Goal: Information Seeking & Learning: Find specific page/section

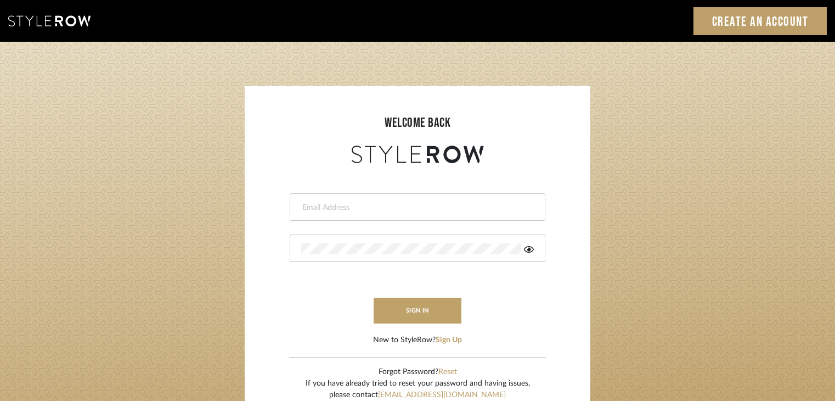
click at [305, 207] on input "email" at bounding box center [416, 207] width 230 height 11
type input "selvasubikksa@gmail.com"
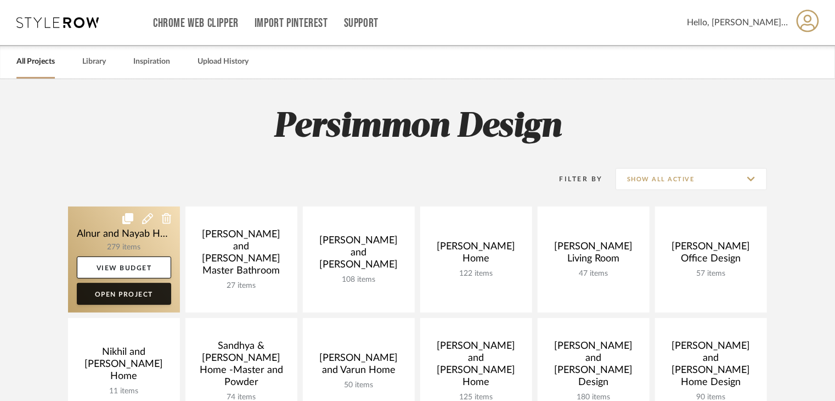
scroll to position [110, 0]
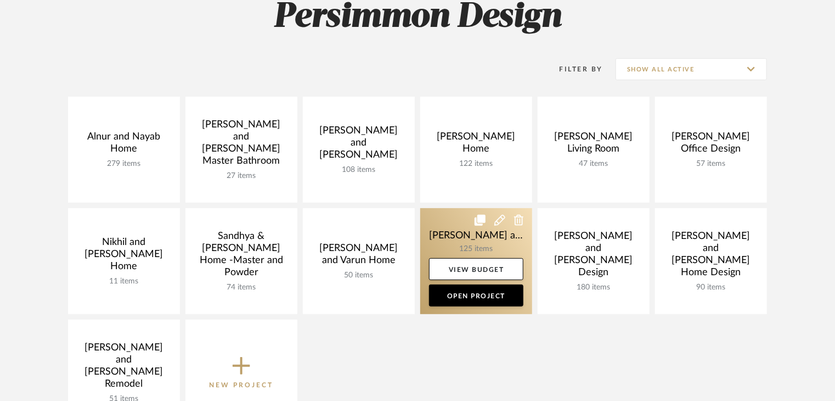
click at [475, 239] on link at bounding box center [476, 261] width 112 height 106
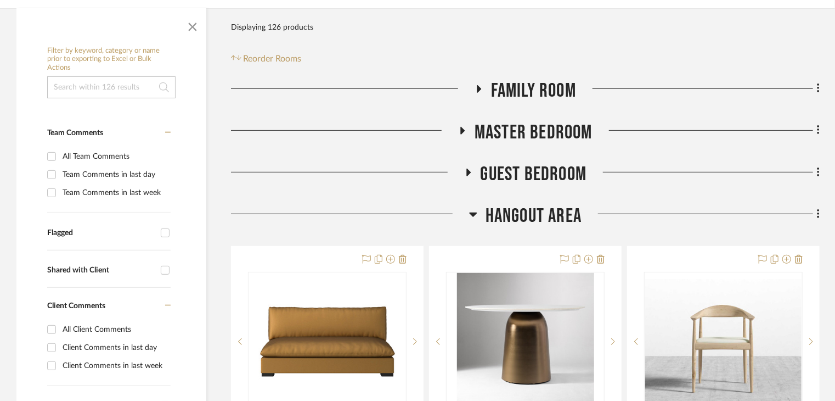
scroll to position [274, 0]
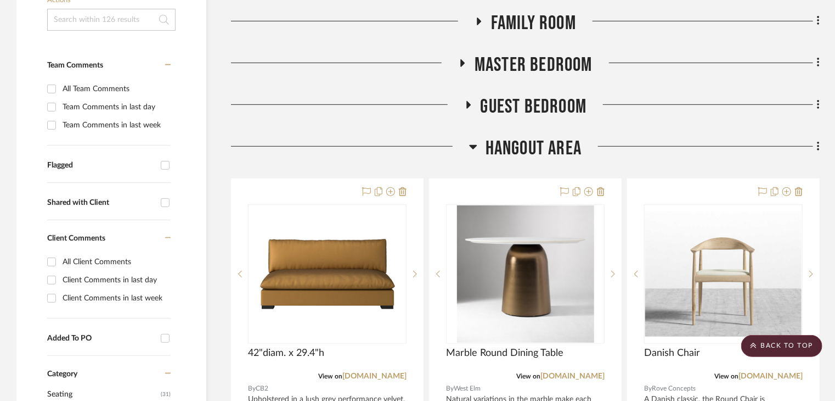
click at [495, 95] on span "Guest Bedroom" at bounding box center [534, 107] width 106 height 24
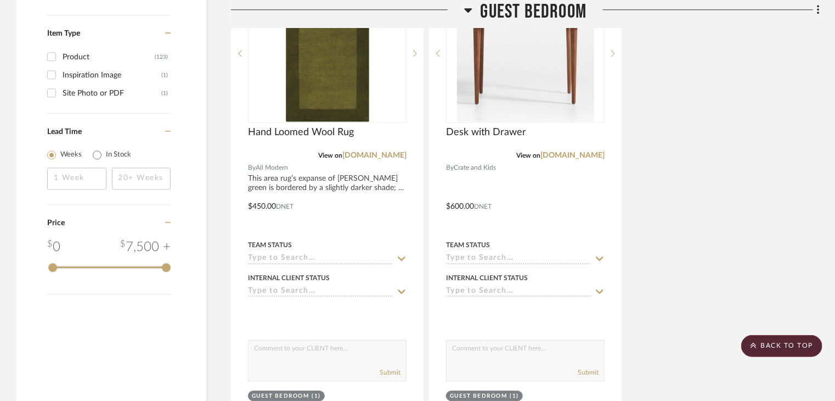
scroll to position [1647, 0]
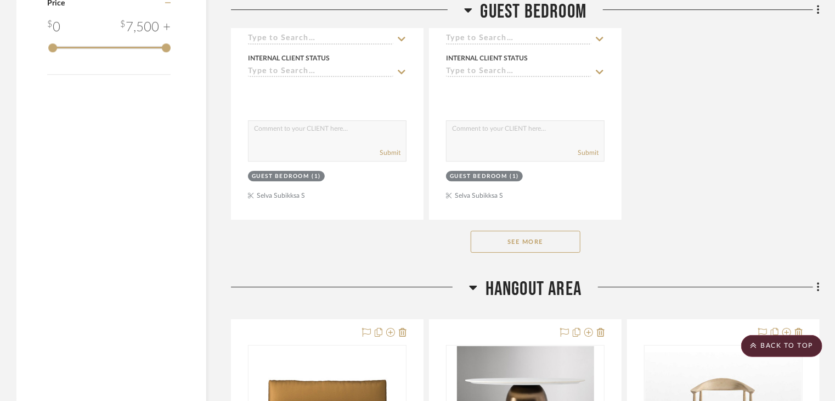
click at [519, 231] on button "See More" at bounding box center [526, 242] width 110 height 22
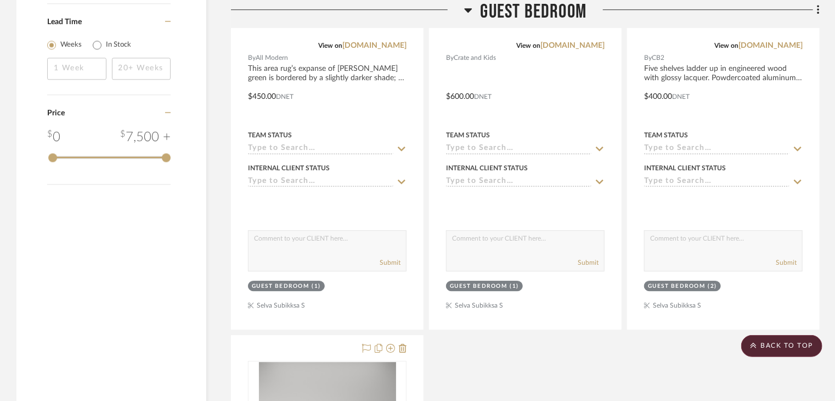
scroll to position [1811, 0]
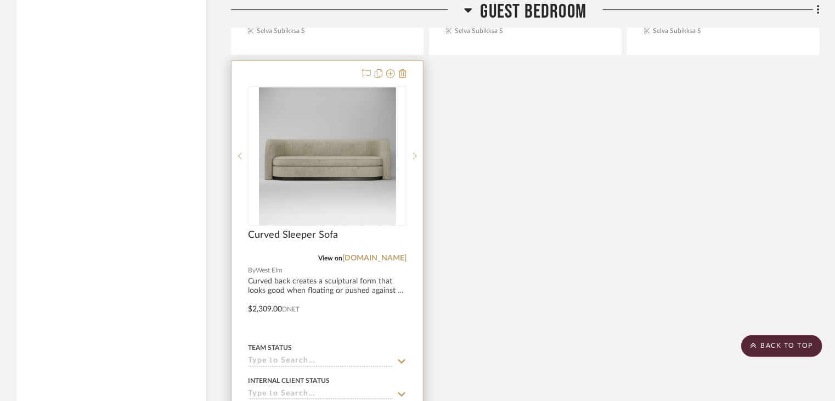
click at [379, 253] on div "View on westelm.com" at bounding box center [327, 258] width 159 height 10
click at [380, 254] on link "[DOMAIN_NAME]" at bounding box center [375, 258] width 64 height 8
click at [289, 229] on div "Curved Sleeper Sofa" at bounding box center [327, 241] width 159 height 24
click at [296, 229] on span "Curved Sleeper Sofa" at bounding box center [293, 235] width 90 height 12
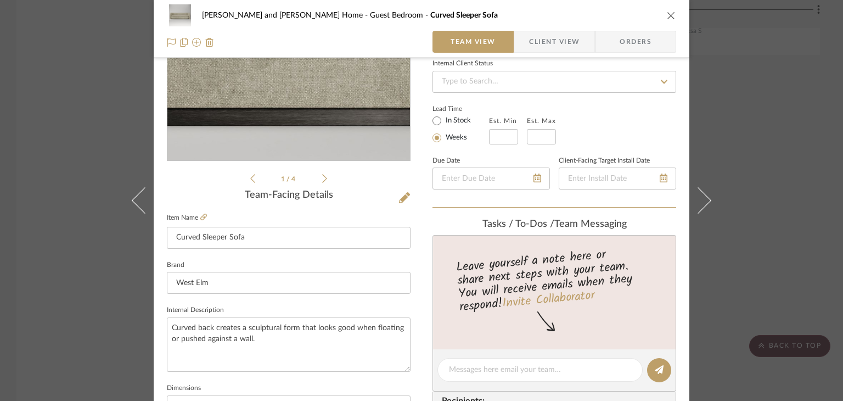
scroll to position [274, 0]
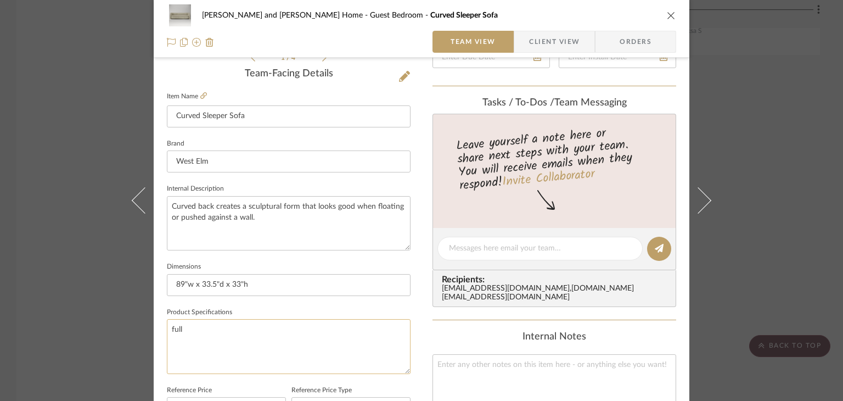
click at [243, 328] on textarea "full" at bounding box center [289, 346] width 244 height 54
type textarea "full- frost gray"
click at [442, 333] on div "Internal Notes" at bounding box center [555, 337] width 244 height 12
click at [667, 16] on icon "close" at bounding box center [671, 15] width 9 height 9
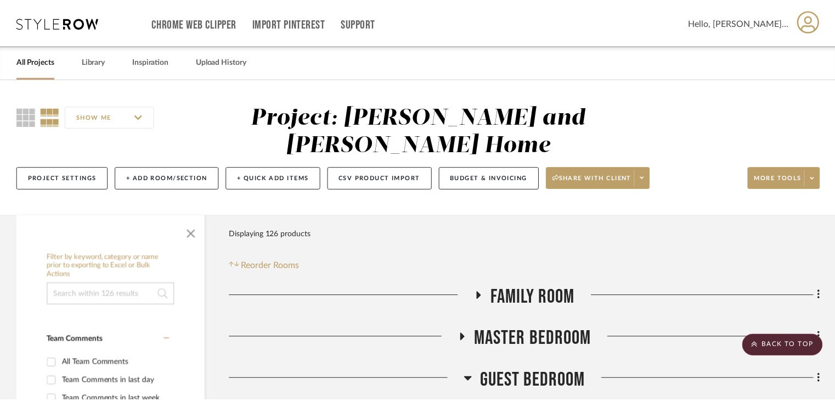
scroll to position [1811, 0]
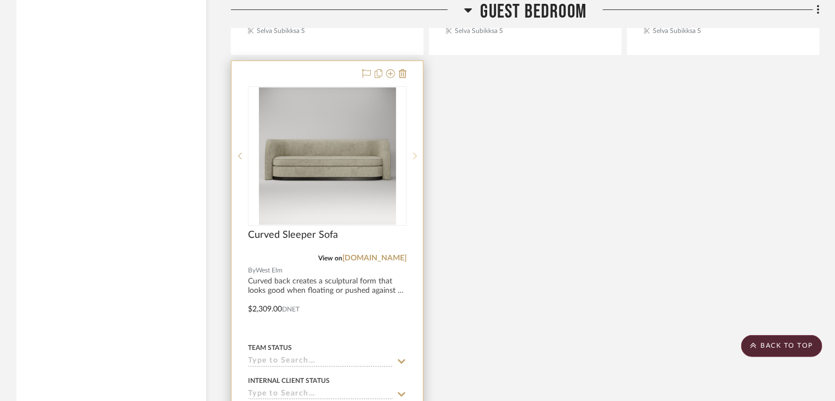
click at [416, 152] on icon at bounding box center [415, 156] width 4 height 8
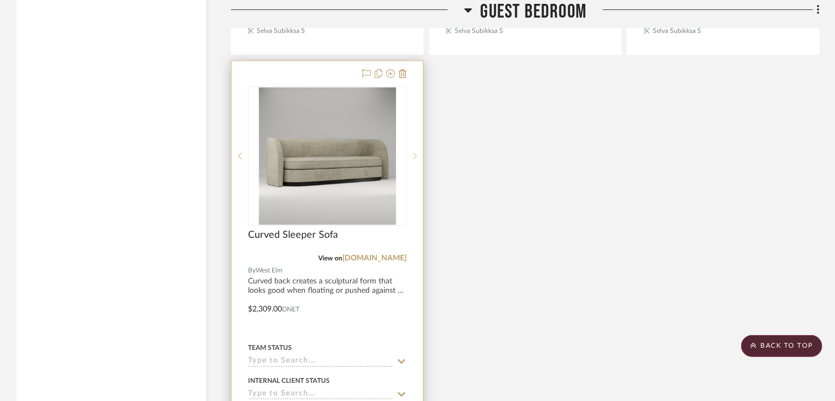
click at [416, 152] on icon at bounding box center [415, 156] width 4 height 8
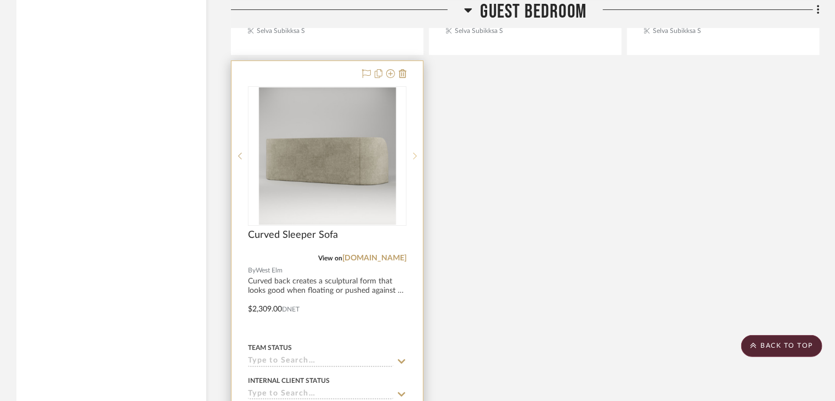
click at [416, 152] on icon at bounding box center [415, 156] width 4 height 8
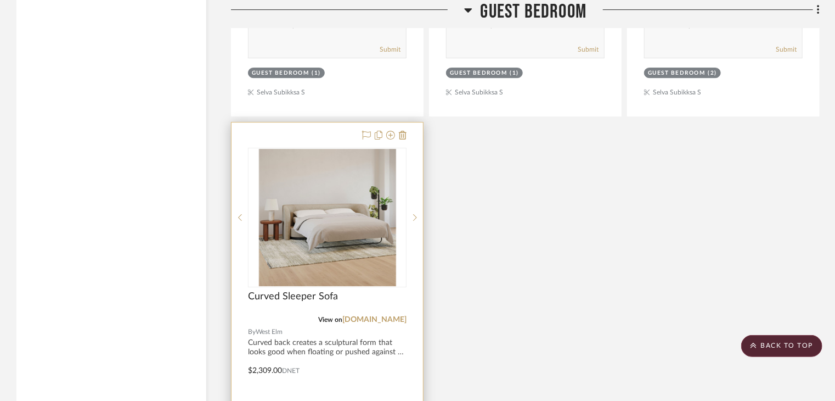
scroll to position [1702, 0]
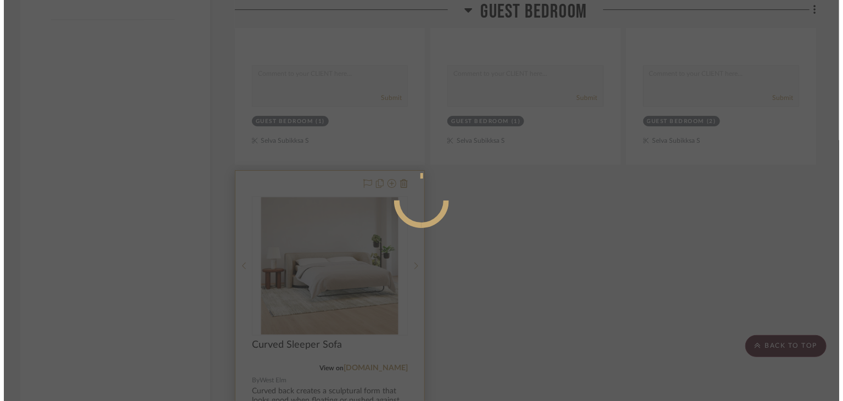
scroll to position [0, 0]
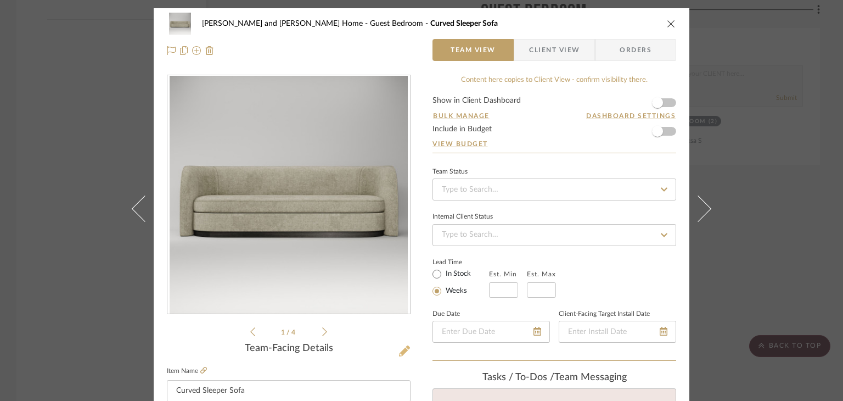
click at [400, 351] on icon at bounding box center [404, 350] width 11 height 11
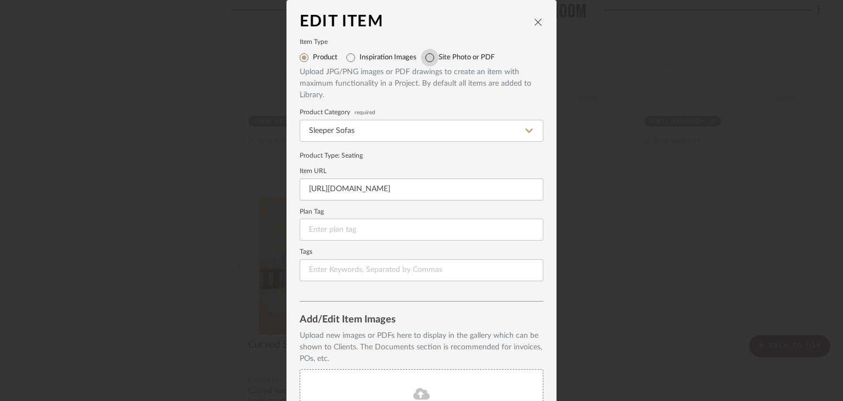
click at [428, 54] on input "Site Photo or PDF" at bounding box center [430, 58] width 18 height 18
radio input "true"
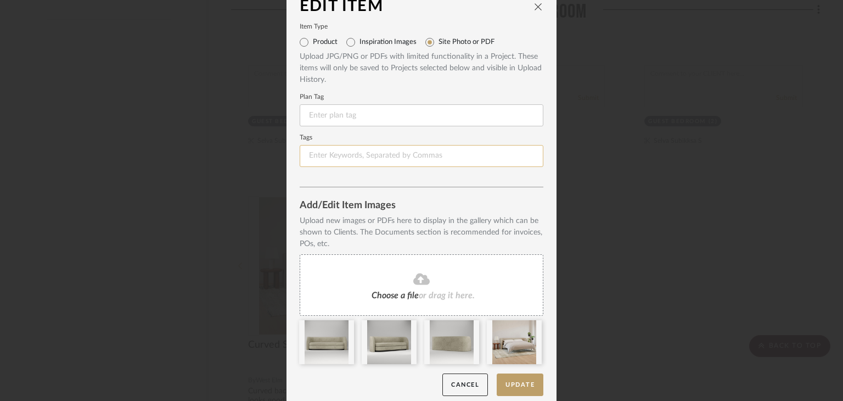
scroll to position [24, 0]
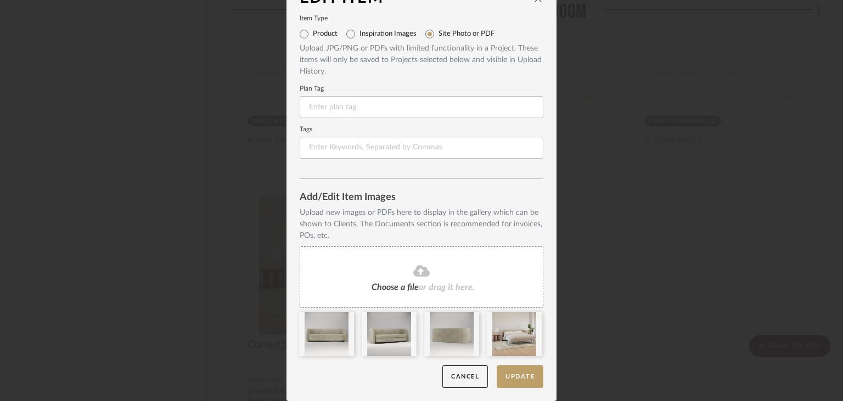
click at [395, 286] on span "Choose a file" at bounding box center [395, 287] width 47 height 9
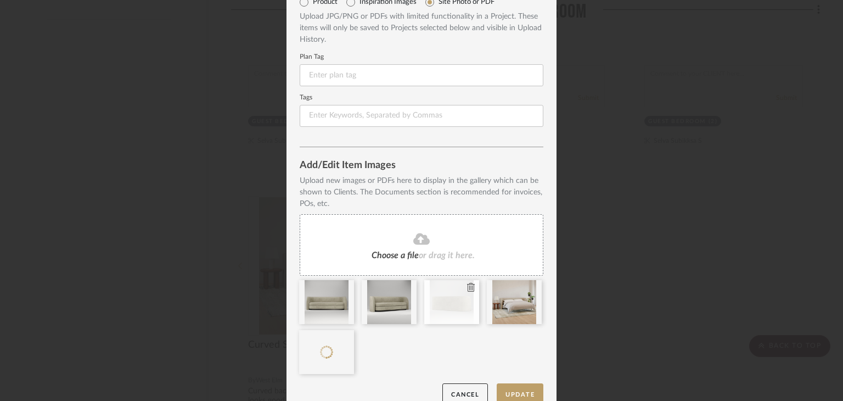
scroll to position [73, 0]
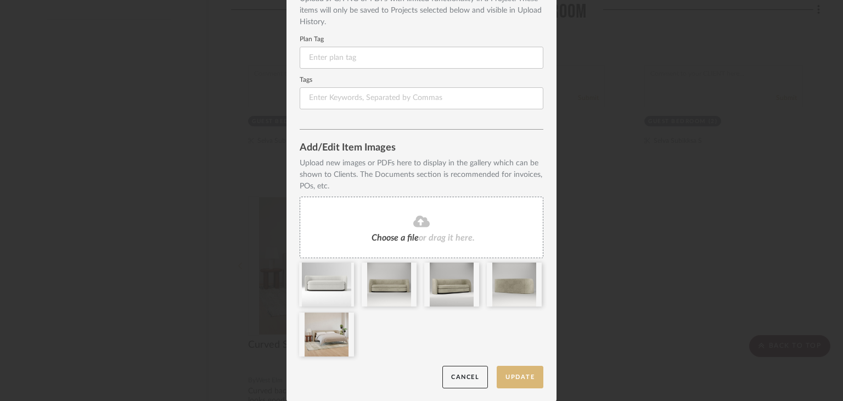
click at [529, 376] on button "Update" at bounding box center [520, 377] width 47 height 23
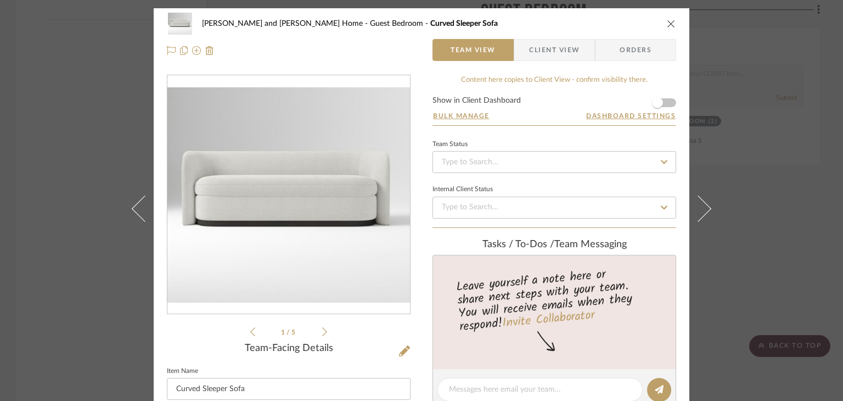
click at [754, 250] on div "Sharika and Ashish Home Guest Bedroom Curved Sleeper Sofa Team View Client View…" at bounding box center [421, 200] width 843 height 401
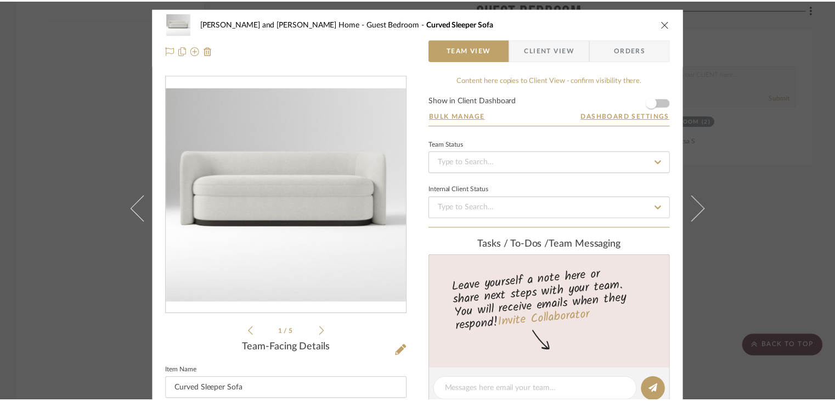
scroll to position [1702, 0]
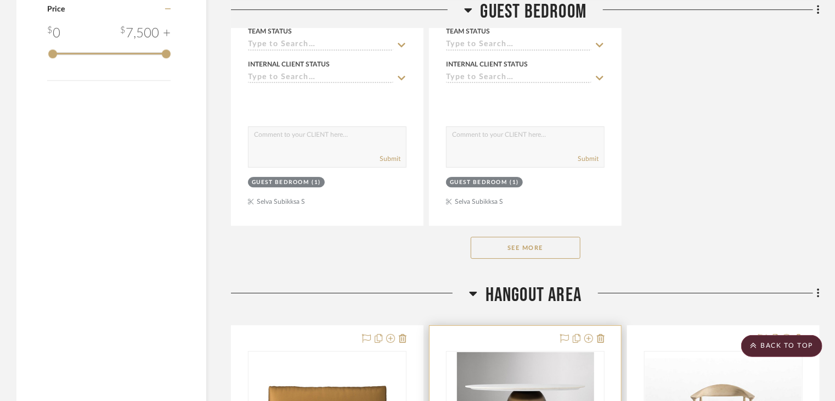
scroll to position [1647, 0]
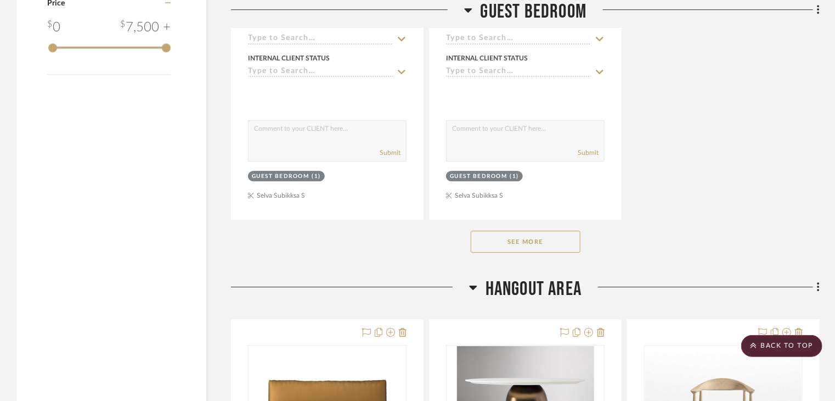
click at [478, 231] on button "See More" at bounding box center [526, 242] width 110 height 22
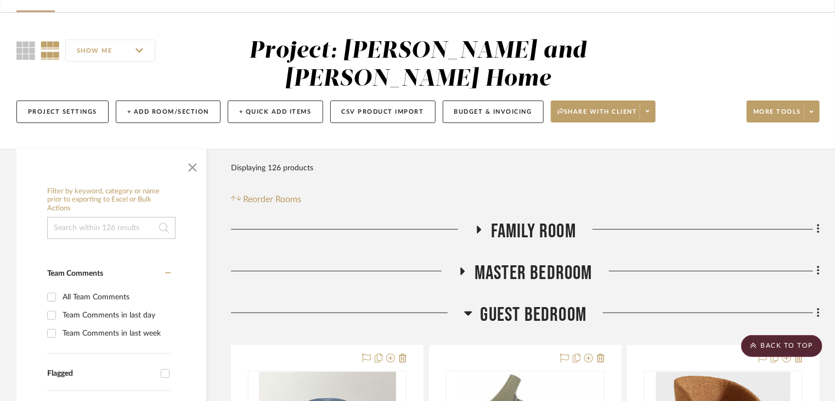
scroll to position [55, 0]
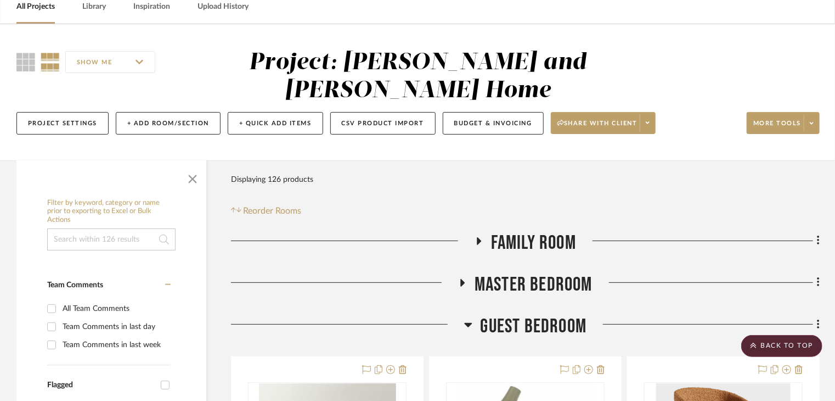
click at [487, 231] on h3 "Family Room" at bounding box center [526, 243] width 102 height 24
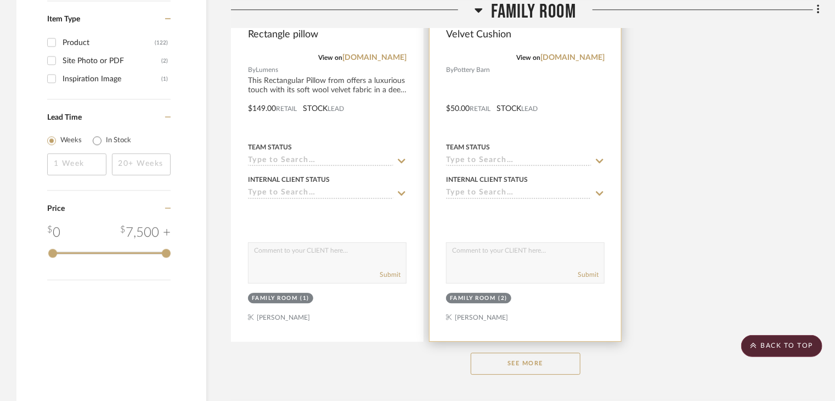
scroll to position [1482, 0]
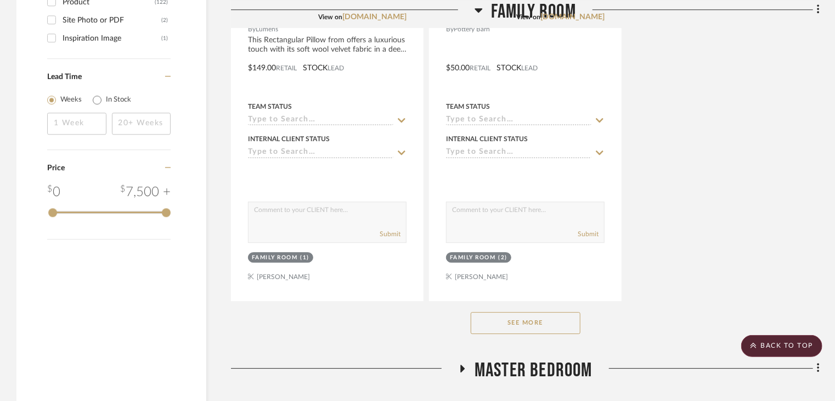
click at [536, 312] on button "See More" at bounding box center [526, 323] width 110 height 22
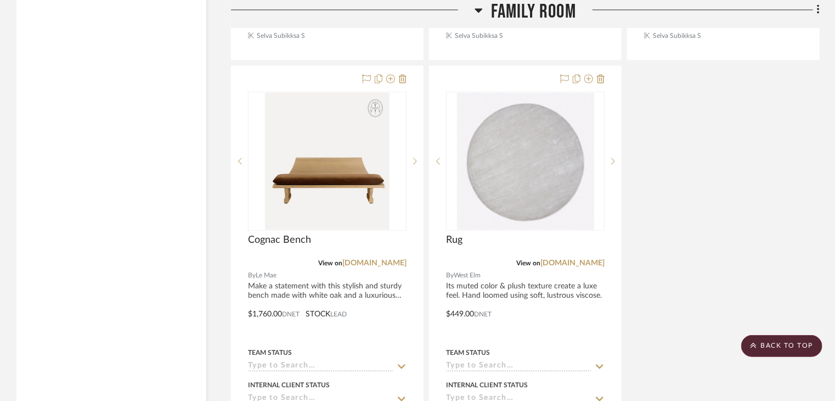
scroll to position [3513, 0]
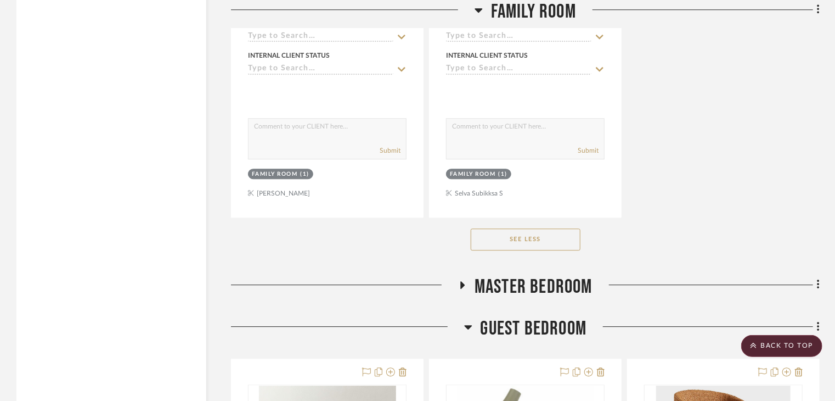
click at [468, 280] on icon at bounding box center [462, 284] width 13 height 8
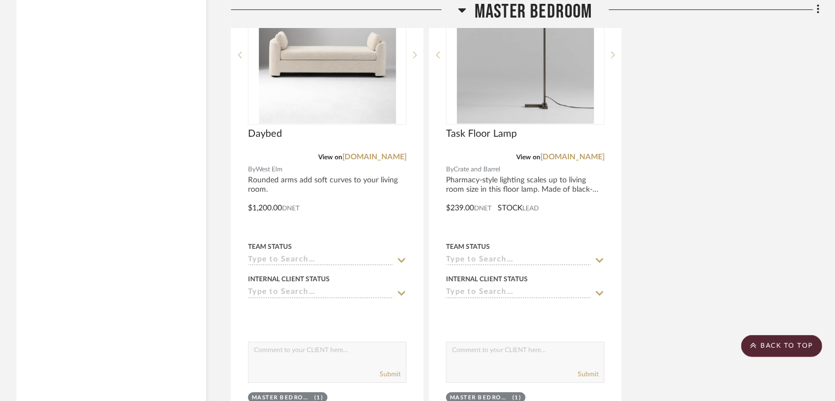
scroll to position [3678, 0]
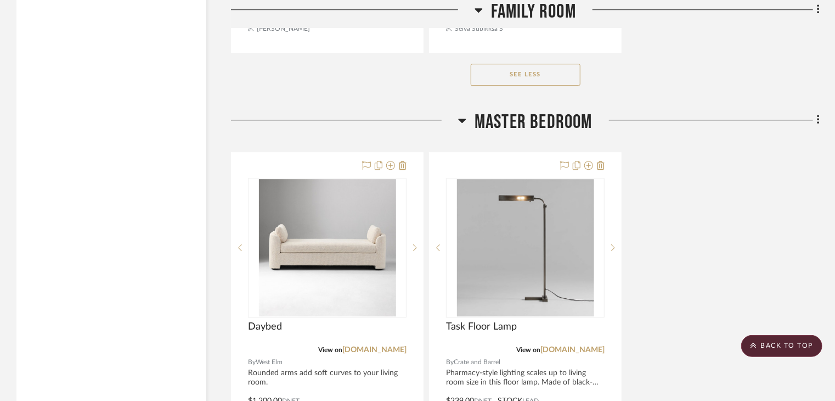
click at [466, 114] on icon at bounding box center [462, 120] width 8 height 13
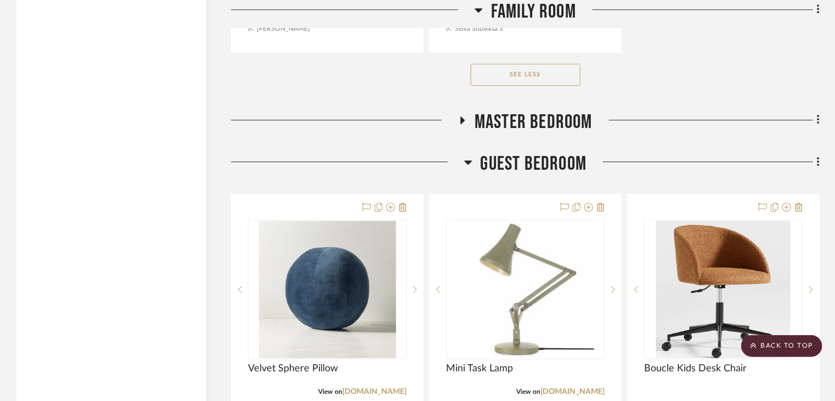
click at [481, 9] on icon at bounding box center [479, 10] width 8 height 4
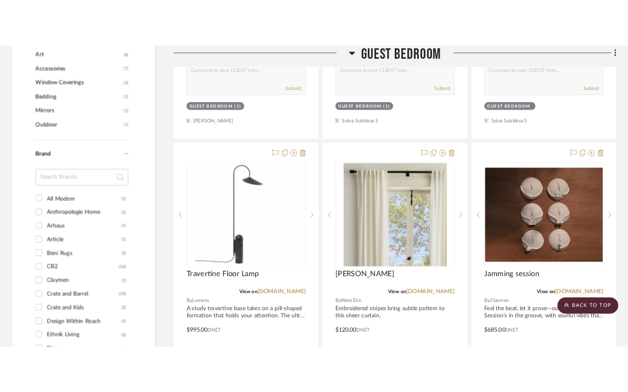
scroll to position [796, 0]
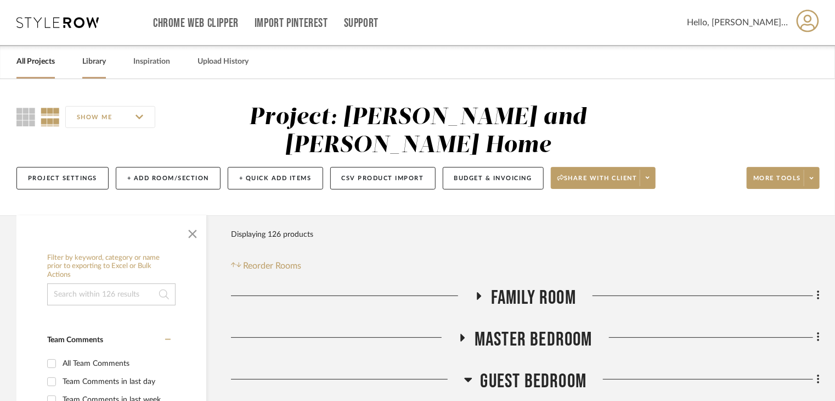
click at [86, 61] on link "Library" at bounding box center [94, 61] width 24 height 15
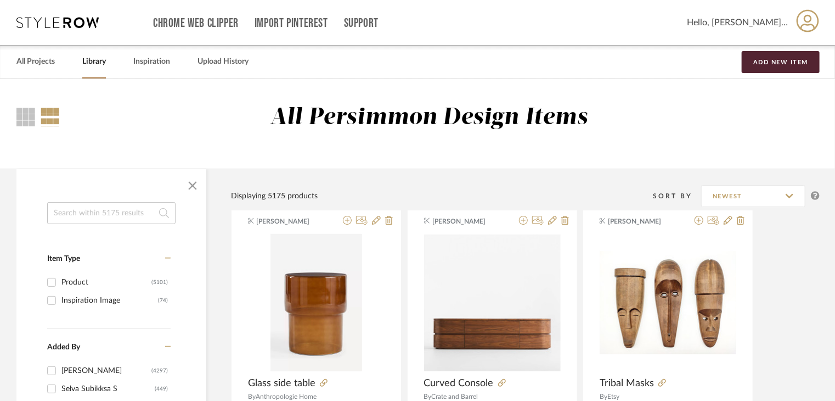
click at [138, 214] on input at bounding box center [111, 213] width 128 height 22
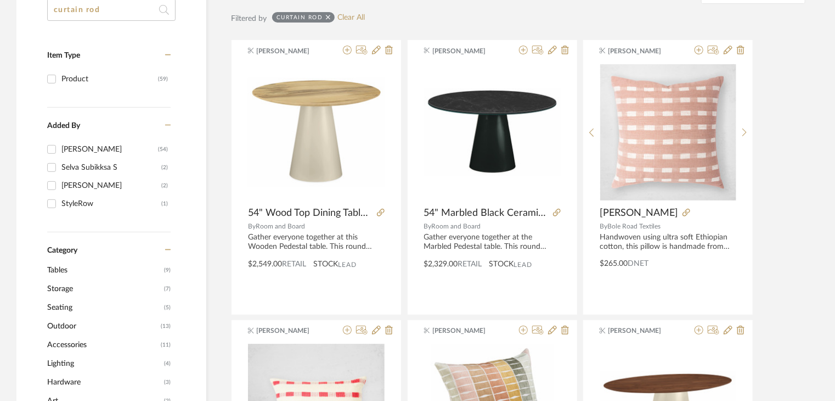
scroll to position [55, 0]
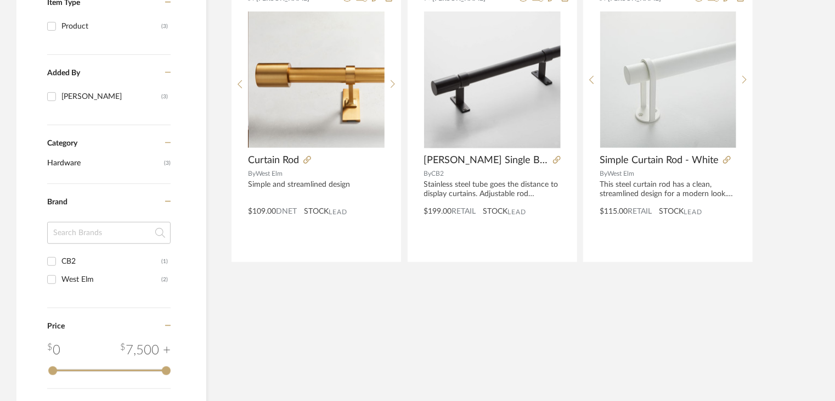
scroll to position [165, 0]
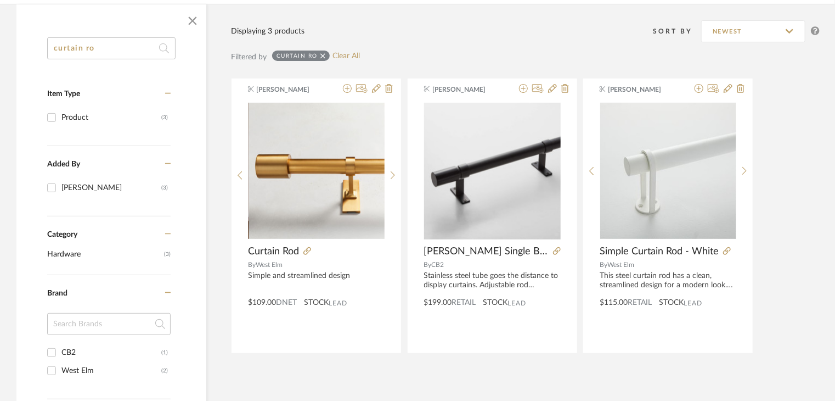
type input "curtain ro"
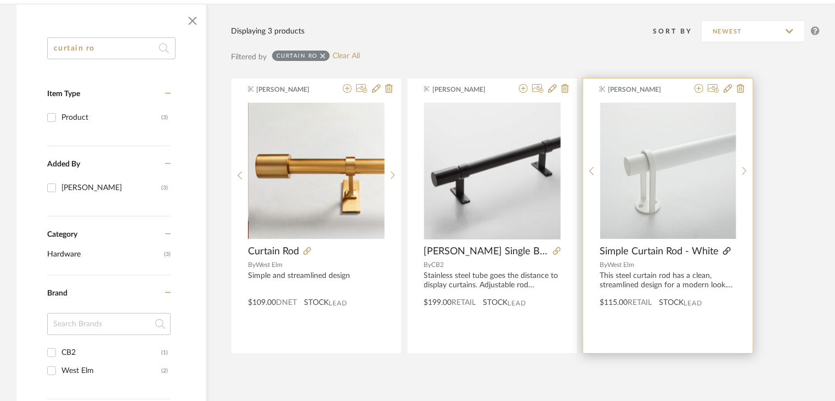
click at [725, 247] on icon at bounding box center [727, 251] width 8 height 8
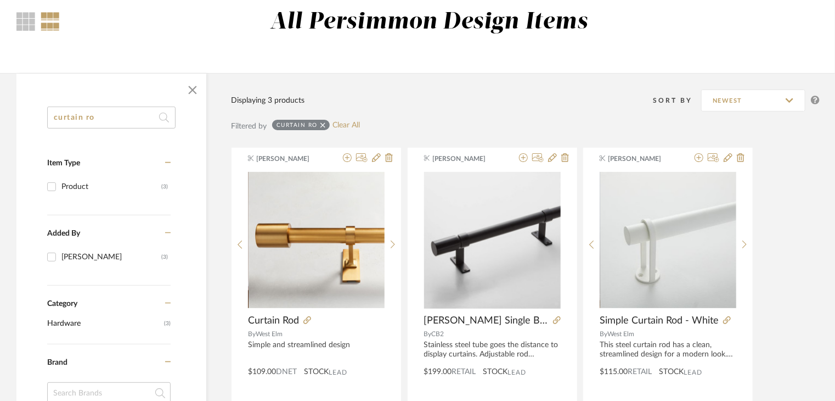
scroll to position [0, 0]
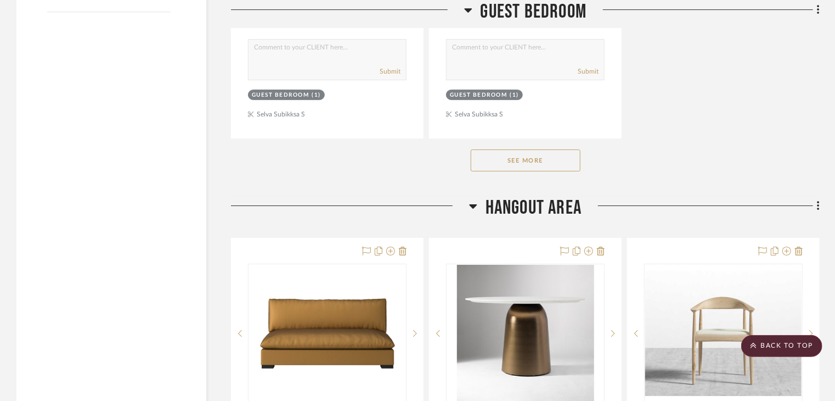
scroll to position [1756, 0]
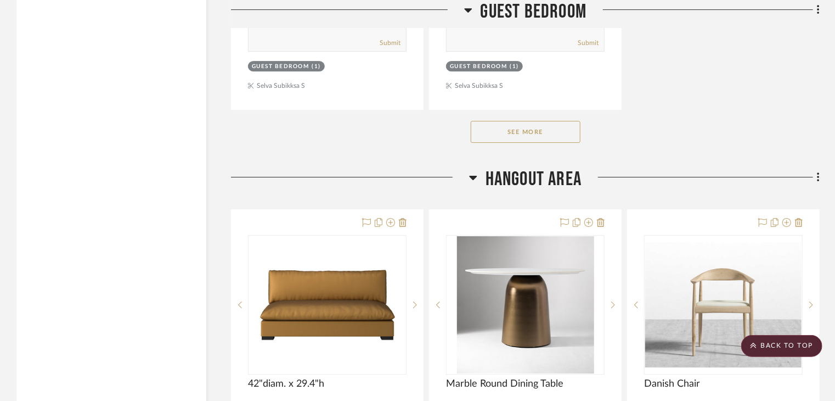
click at [507, 121] on button "See More" at bounding box center [526, 132] width 110 height 22
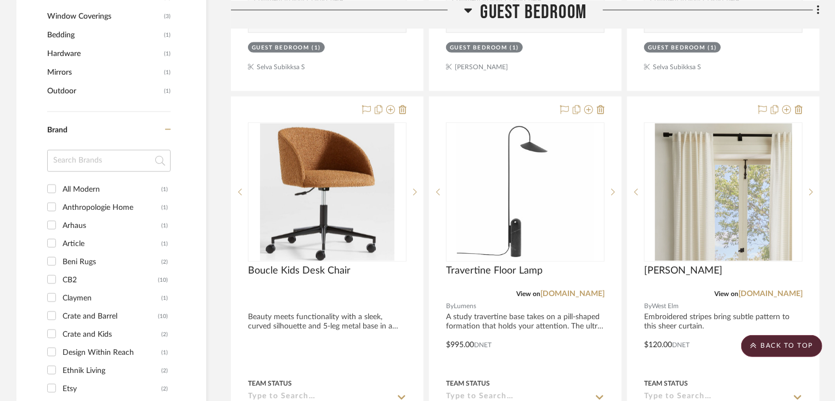
scroll to position [714, 0]
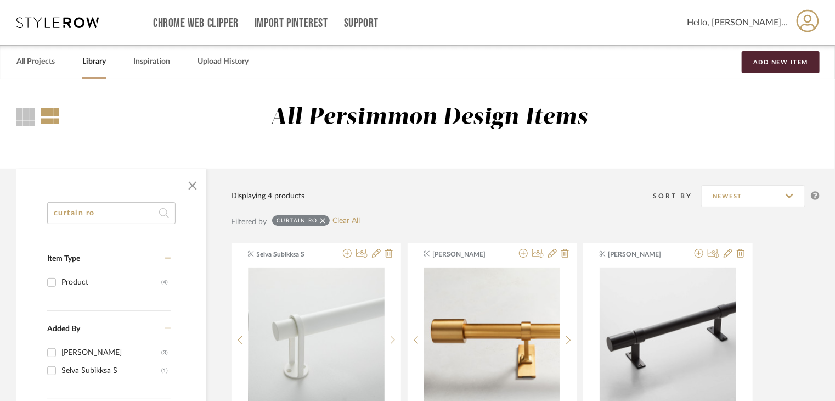
click at [323, 220] on icon at bounding box center [323, 220] width 5 height 5
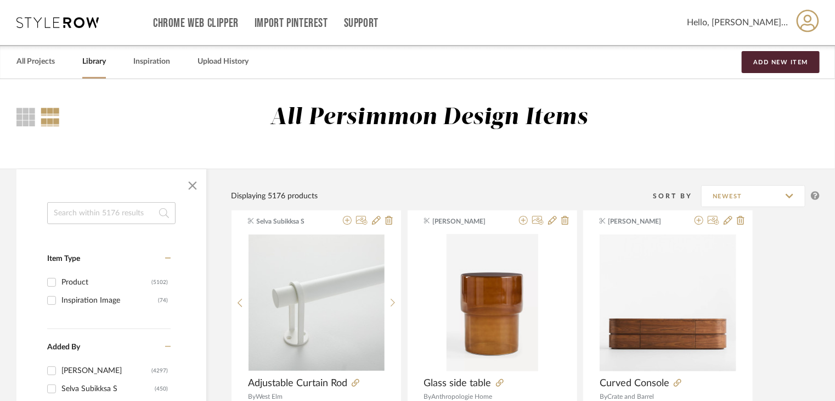
click at [136, 220] on input at bounding box center [111, 213] width 128 height 22
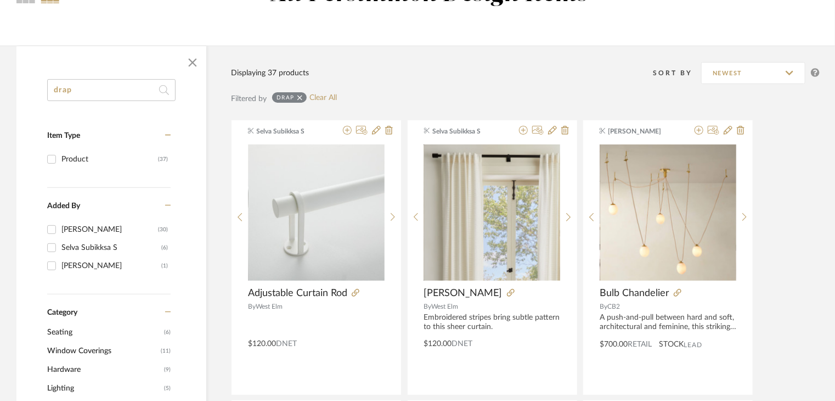
scroll to position [55, 0]
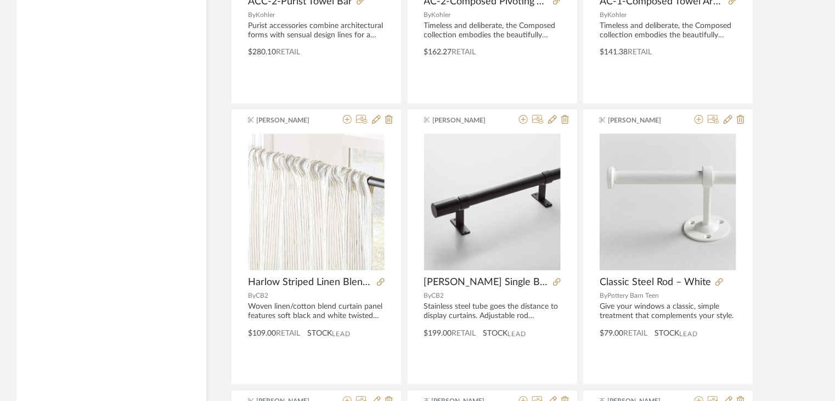
scroll to position [1262, 0]
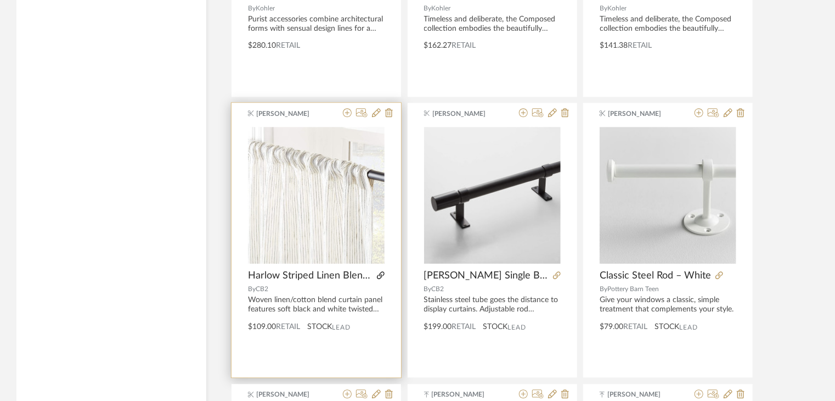
type input "drapery"
click at [380, 273] on icon at bounding box center [381, 275] width 8 height 8
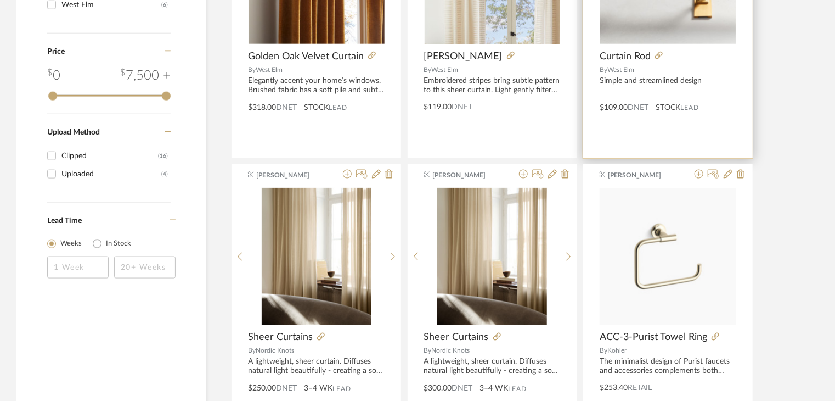
scroll to position [714, 0]
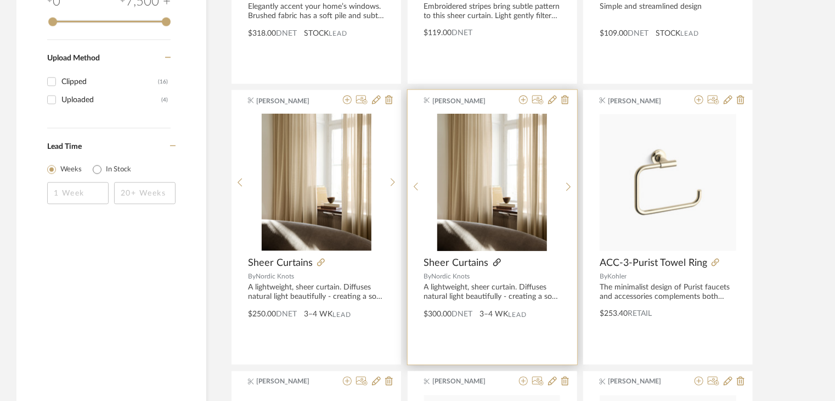
click at [498, 262] on icon at bounding box center [497, 263] width 8 height 8
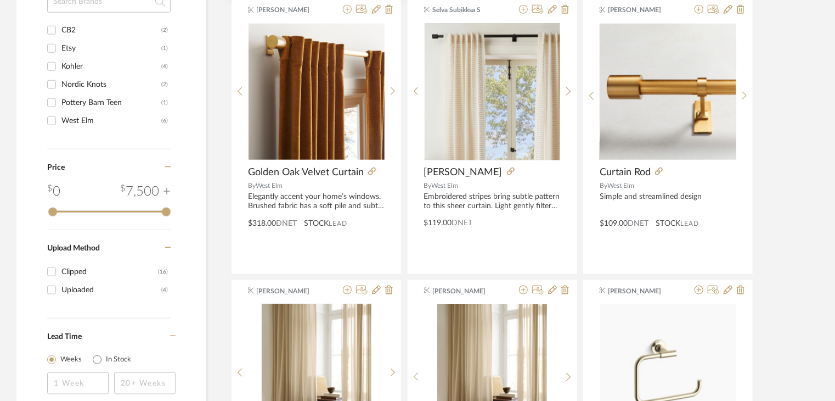
scroll to position [329, 0]
